Goal: Task Accomplishment & Management: Manage account settings

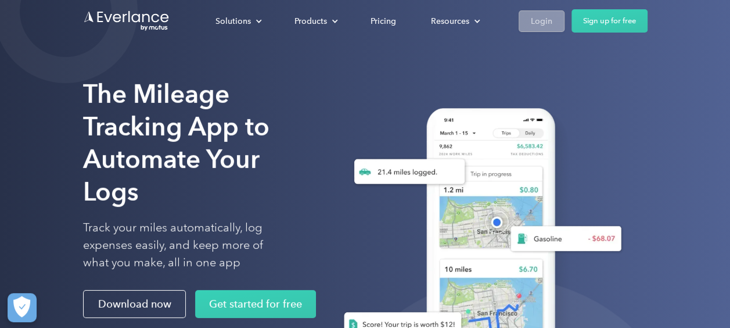
click at [535, 19] on div "Login" at bounding box center [542, 21] width 22 height 15
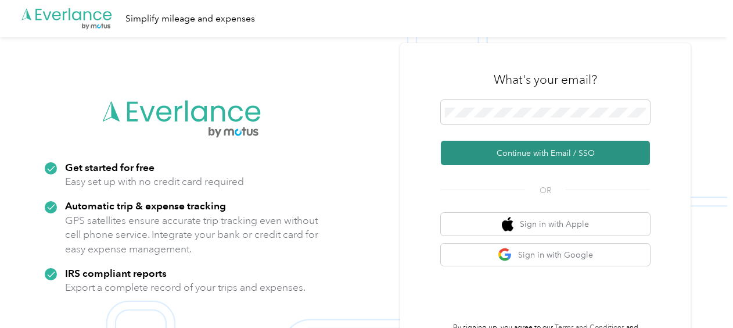
click at [556, 159] on button "Continue with Email / SSO" at bounding box center [545, 153] width 209 height 24
click at [535, 149] on button "Continue with Email / SSO" at bounding box center [545, 153] width 209 height 24
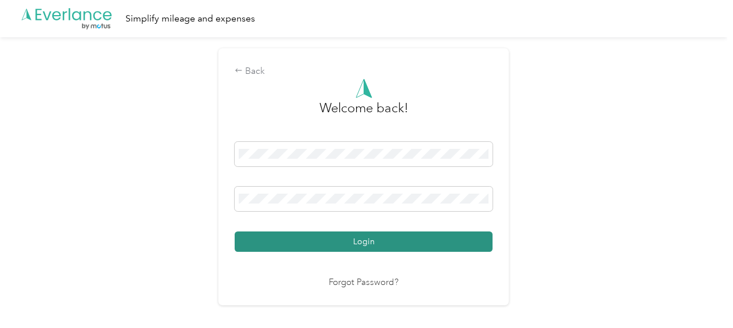
click at [366, 245] on button "Login" at bounding box center [364, 241] width 258 height 20
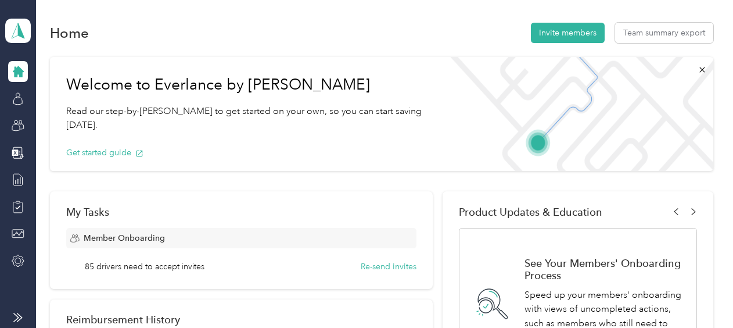
click at [13, 71] on icon at bounding box center [18, 71] width 11 height 11
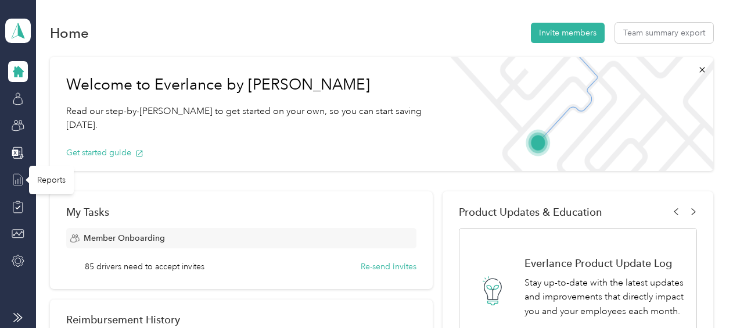
click at [16, 178] on icon at bounding box center [18, 179] width 13 height 13
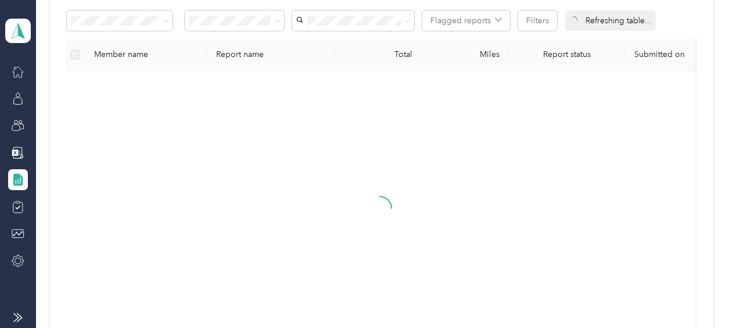
scroll to position [232, 0]
